Goal: Navigation & Orientation: Find specific page/section

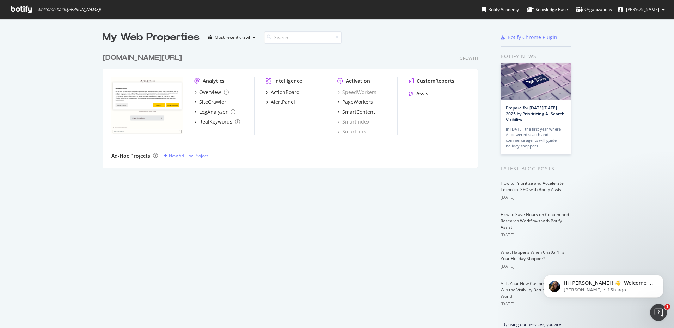
scroll to position [323, 663]
click at [661, 11] on button "[PERSON_NAME]" at bounding box center [641, 9] width 59 height 11
click at [607, 118] on div "My Web Properties Most recent crawl [DOMAIN_NAME][URL] Growth Analytics Overvie…" at bounding box center [337, 182] width 674 height 326
click at [199, 92] on div "Overview" at bounding box center [210, 92] width 22 height 7
